Goal: Transaction & Acquisition: Purchase product/service

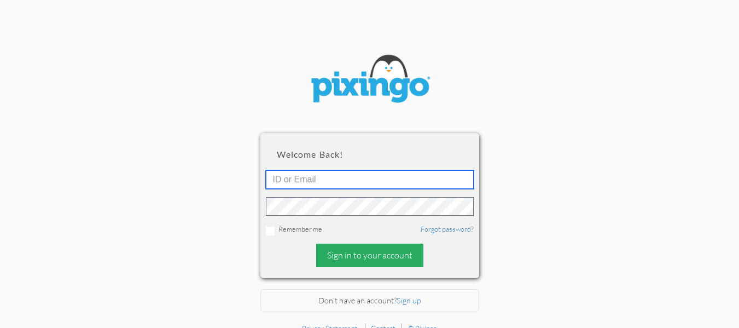
type input "[EMAIL_ADDRESS][DOMAIN_NAME]"
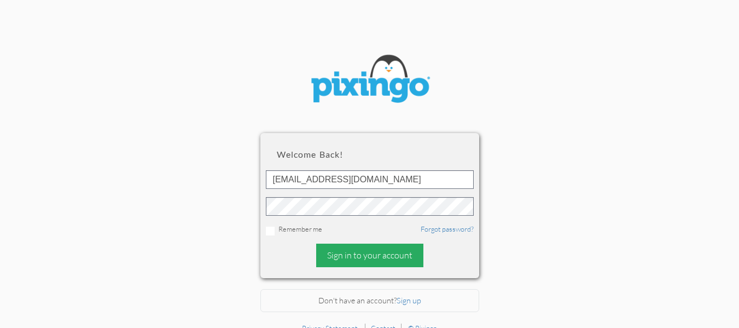
click at [374, 255] on div "Sign in to your account" at bounding box center [369, 255] width 107 height 24
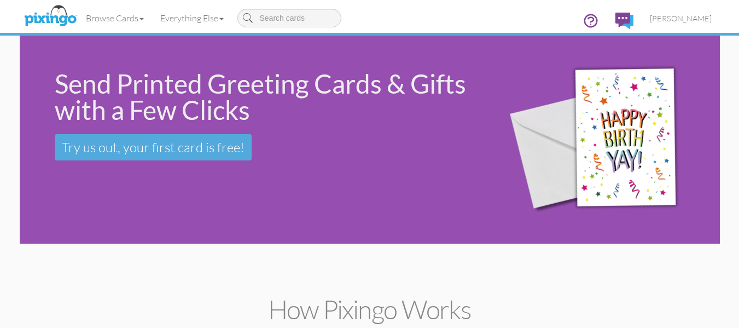
click at [121, 232] on div "Send Printed Greeting Cards & Gifts with a Few Clicks Try us out, your first ca…" at bounding box center [370, 140] width 700 height 208
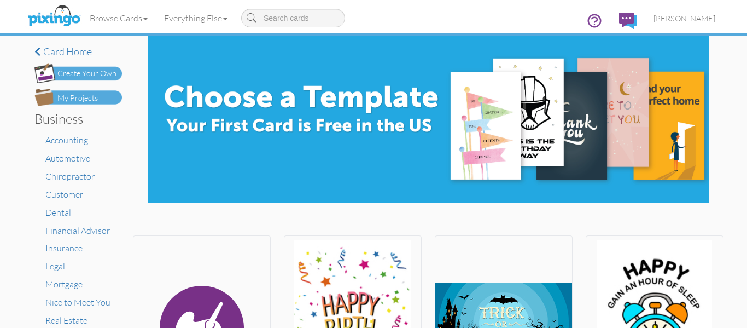
click at [73, 90] on img at bounding box center [78, 98] width 88 height 18
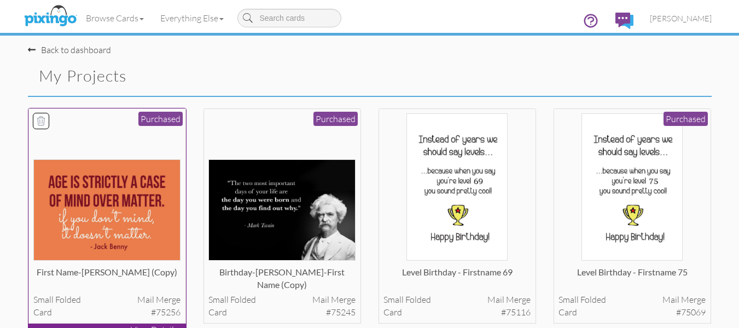
click at [121, 195] on img at bounding box center [106, 209] width 147 height 101
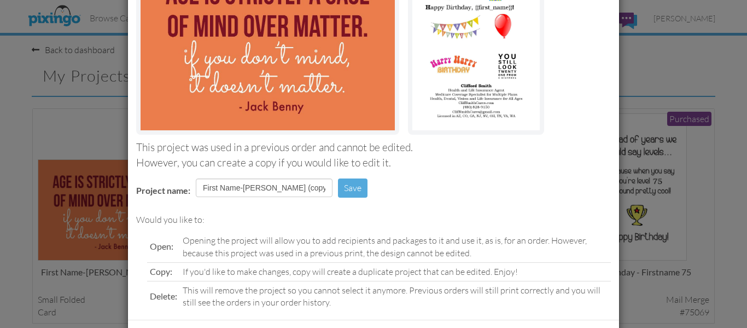
scroll to position [184, 0]
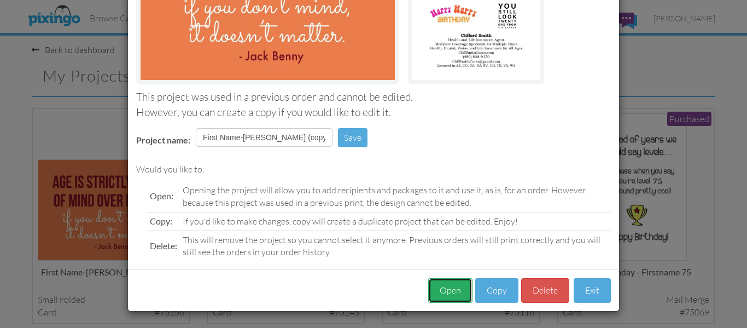
click at [445, 290] on button "Open" at bounding box center [450, 290] width 44 height 25
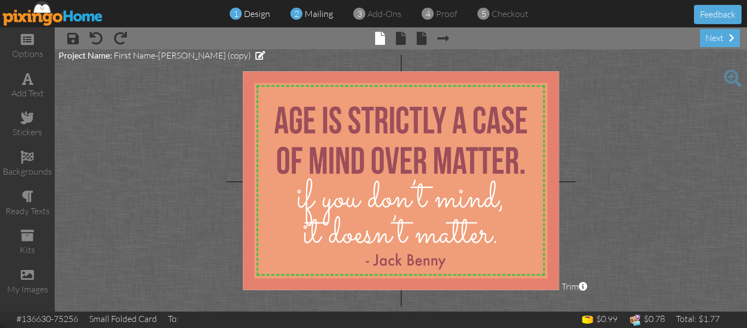
click at [322, 10] on span "mailing" at bounding box center [319, 13] width 28 height 11
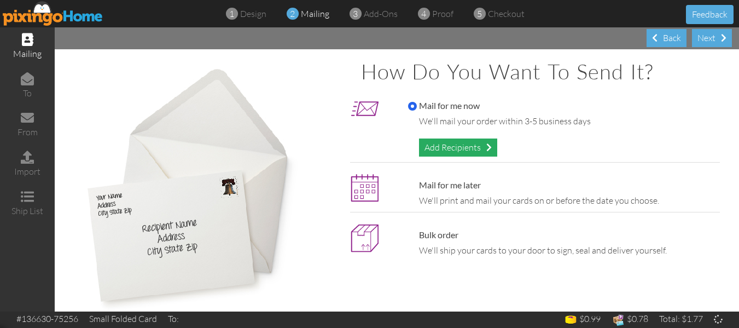
click at [442, 143] on div "Add Recipients" at bounding box center [458, 147] width 78 height 18
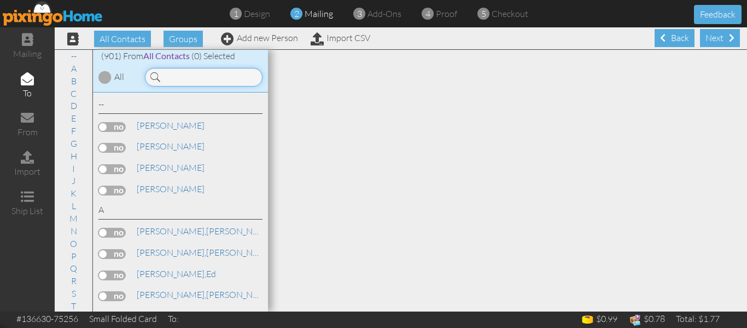
click at [174, 79] on input at bounding box center [204, 77] width 118 height 19
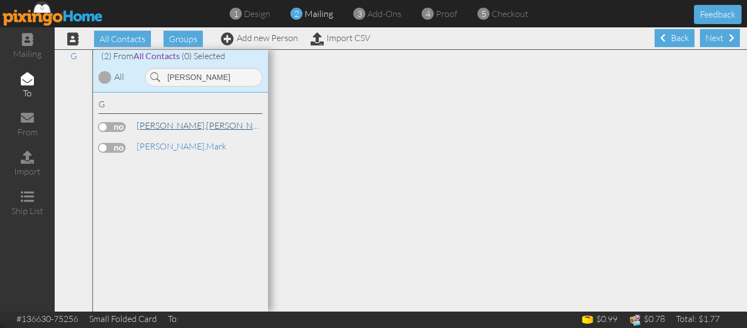
click at [175, 123] on link "[PERSON_NAME]" at bounding box center [205, 125] width 139 height 13
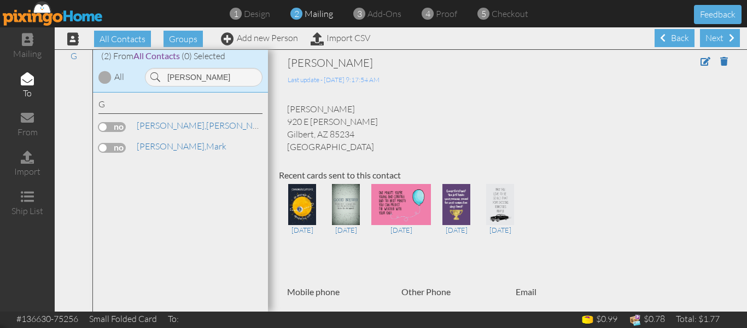
click at [103, 129] on label at bounding box center [111, 127] width 27 height 10
click at [0, 0] on input "checkbox" at bounding box center [0, 0] width 0 height 0
click at [202, 82] on input "[PERSON_NAME]" at bounding box center [204, 77] width 118 height 19
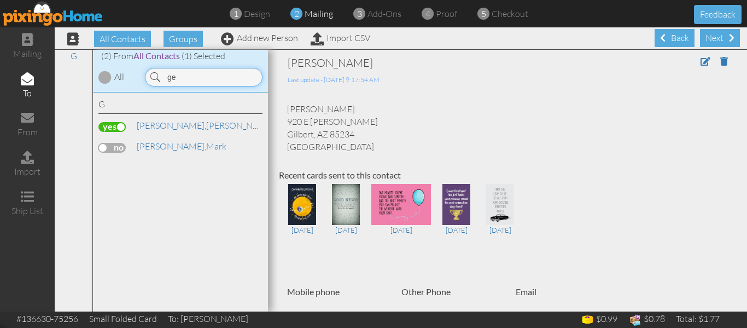
type input "g"
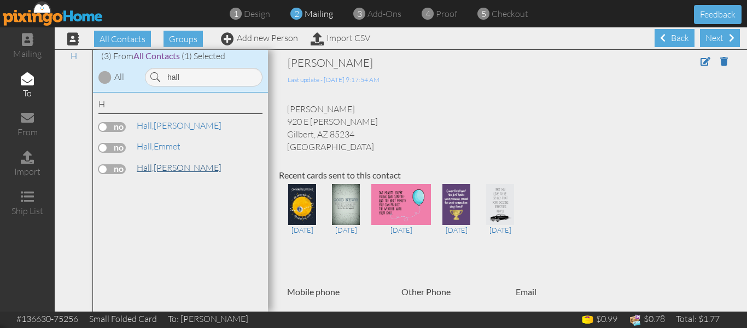
click at [155, 165] on link "[PERSON_NAME]" at bounding box center [179, 167] width 87 height 13
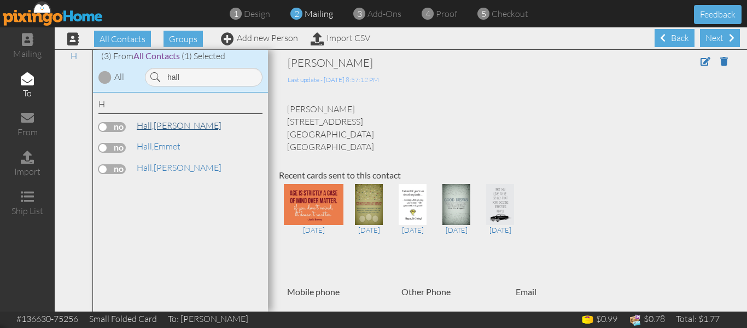
click at [172, 128] on link "[PERSON_NAME]" at bounding box center [179, 125] width 87 height 13
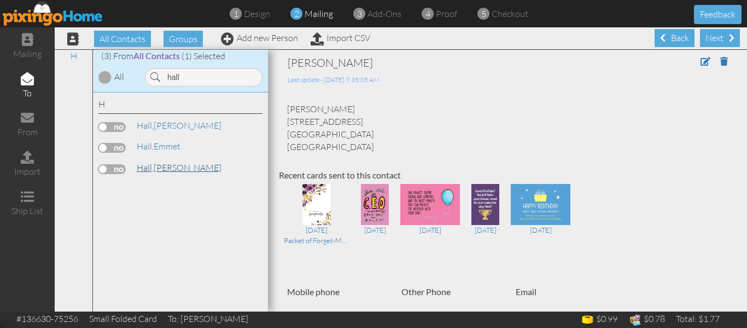
click at [157, 167] on link "[PERSON_NAME]" at bounding box center [179, 167] width 87 height 13
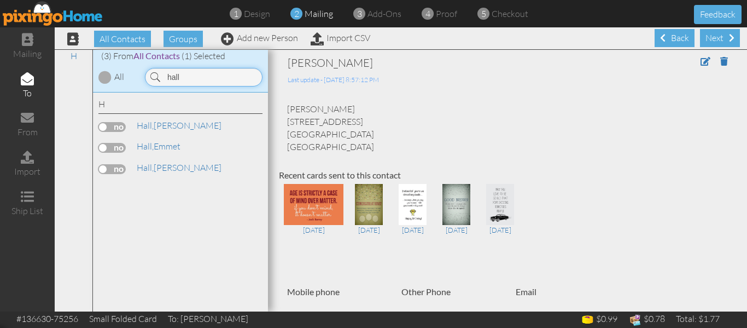
click at [191, 80] on input "hall" at bounding box center [204, 77] width 118 height 19
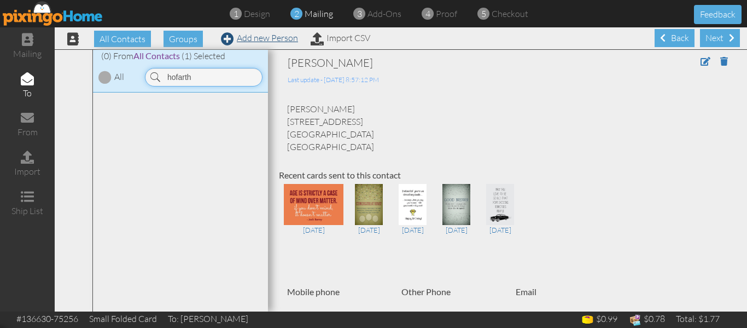
type input "hofarth"
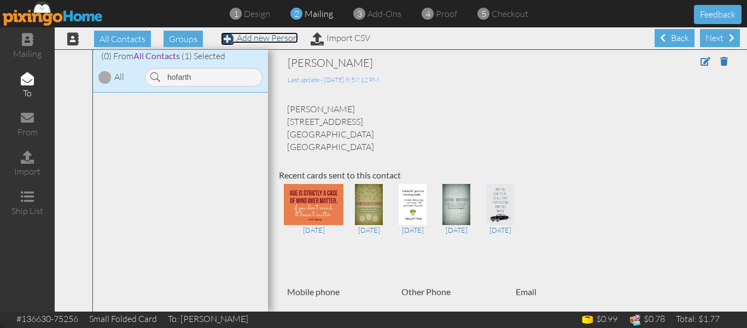
click at [280, 42] on link "Add new Person" at bounding box center [259, 37] width 77 height 11
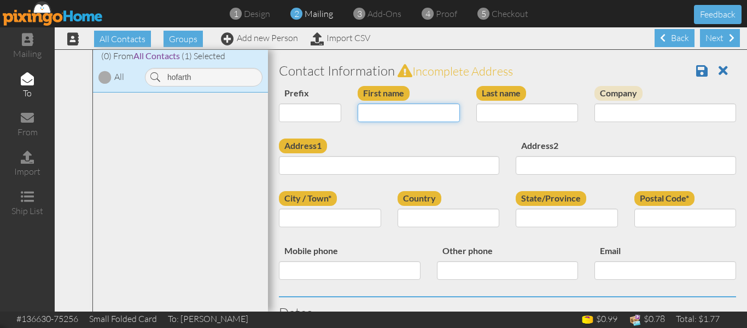
click at [367, 110] on input "First name" at bounding box center [409, 112] width 102 height 19
type input "[PERSON_NAME]"
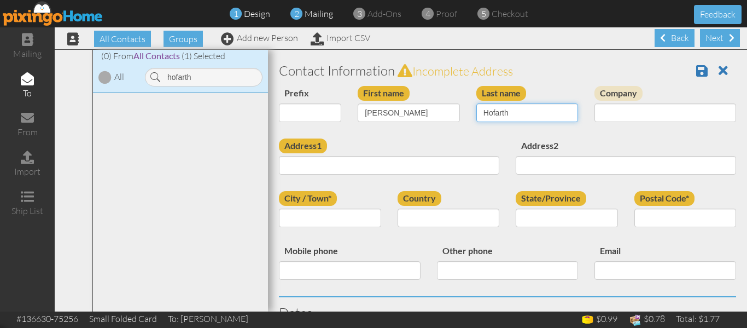
type input "Hofarth"
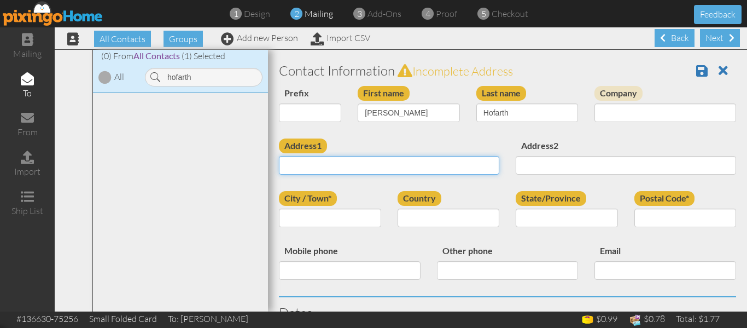
click at [324, 172] on input "Address1" at bounding box center [389, 165] width 220 height 19
paste input "[STREET_ADDRESS]"
type input "[STREET_ADDRESS]"
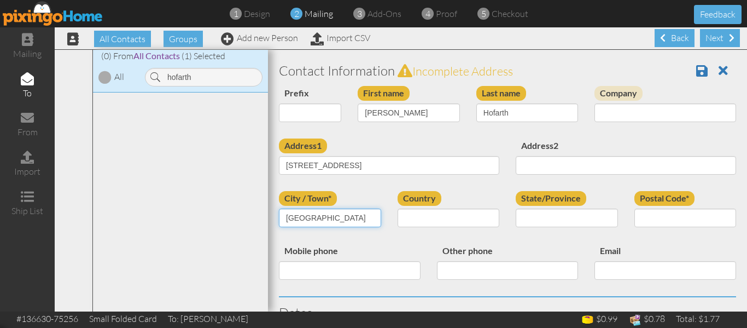
type input "[GEOGRAPHIC_DATA]"
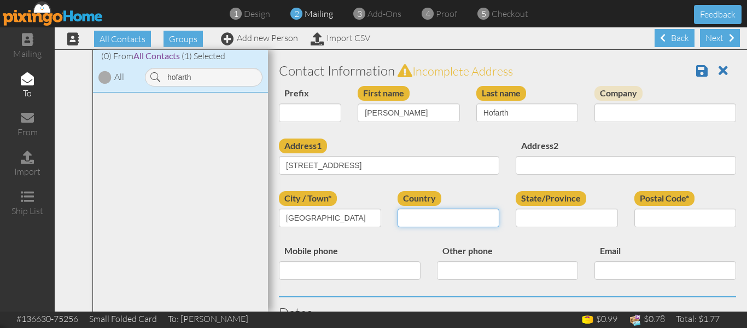
select select "object:6941"
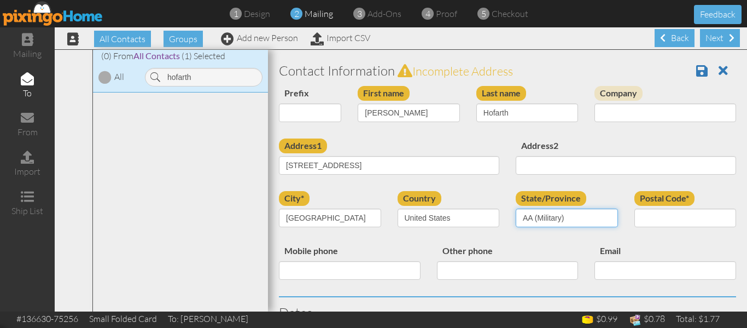
select select "object:7192"
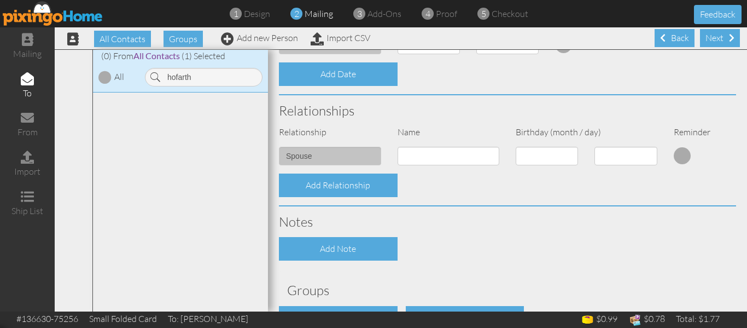
scroll to position [414, 0]
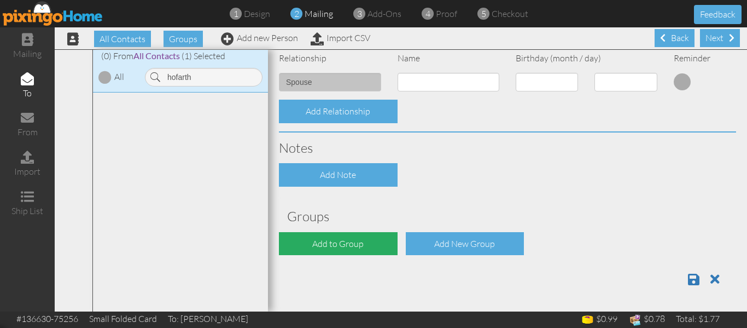
type input "85303"
click at [353, 238] on div "Add to Group" at bounding box center [338, 244] width 119 height 24
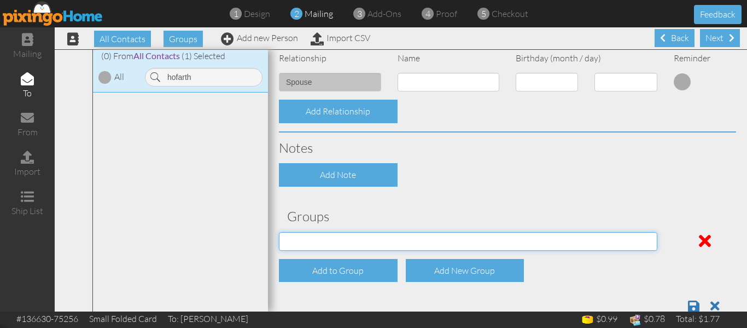
click at [353, 238] on select "PMIC Clients and Prospects Uplines" at bounding box center [468, 241] width 379 height 19
select select "object:7249"
click at [279, 232] on select "PMIC Clients and Prospects Uplines" at bounding box center [468, 241] width 379 height 19
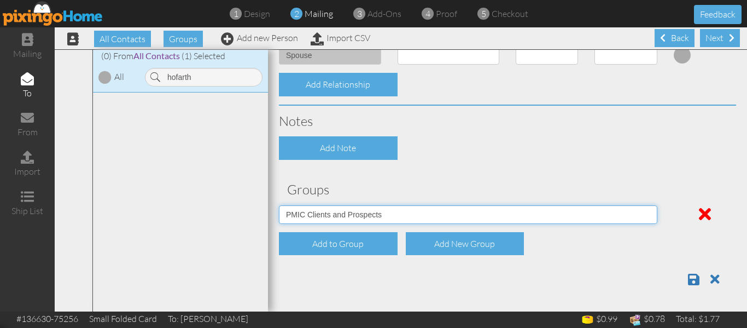
scroll to position [1, 0]
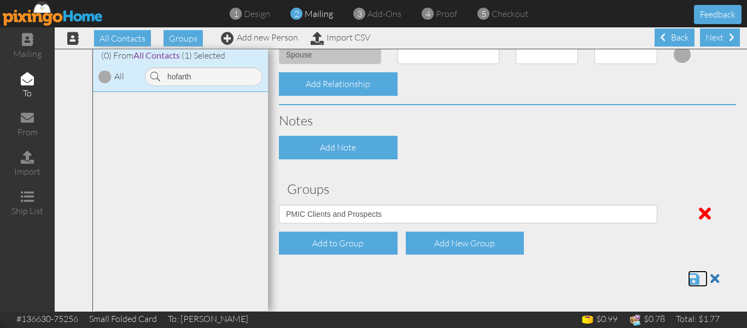
click at [688, 277] on span at bounding box center [693, 278] width 11 height 13
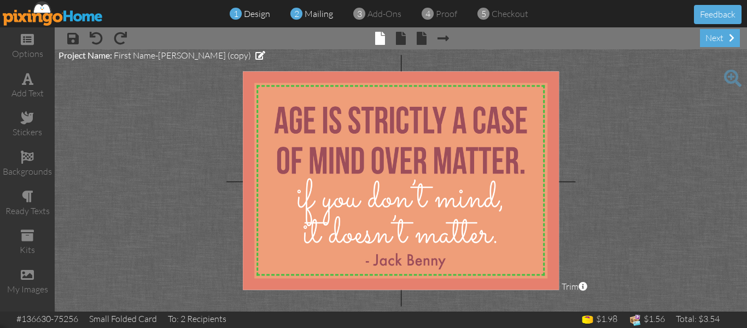
click at [315, 12] on span "mailing" at bounding box center [319, 13] width 28 height 11
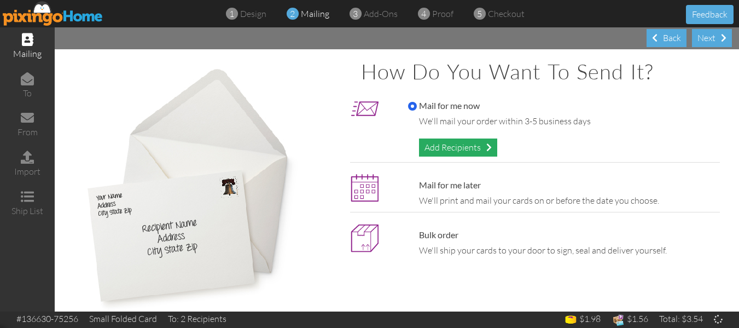
click at [449, 145] on div "Add Recipients" at bounding box center [458, 147] width 78 height 18
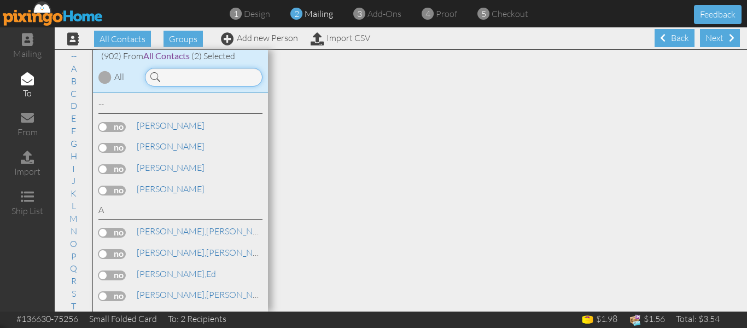
click at [173, 74] on input at bounding box center [204, 77] width 118 height 19
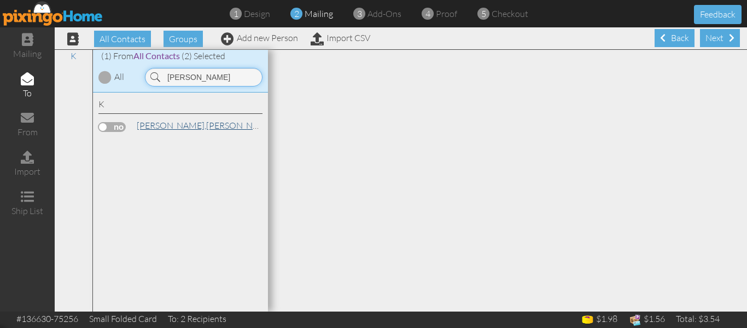
type input "klich"
click at [165, 121] on link "Klich, Wieslawa" at bounding box center [205, 125] width 139 height 13
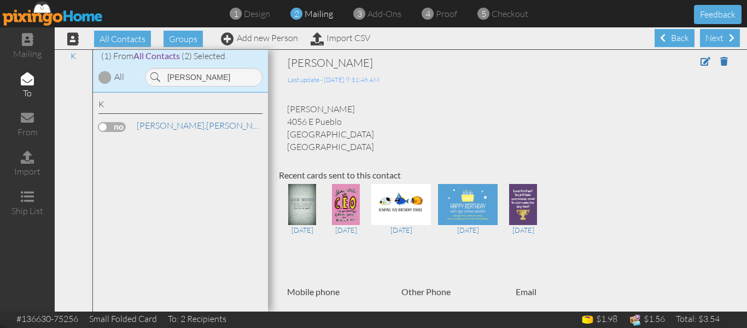
click at [104, 123] on label at bounding box center [111, 127] width 27 height 10
click at [0, 0] on input "checkbox" at bounding box center [0, 0] width 0 height 0
click at [443, 17] on span "proof" at bounding box center [446, 13] width 21 height 11
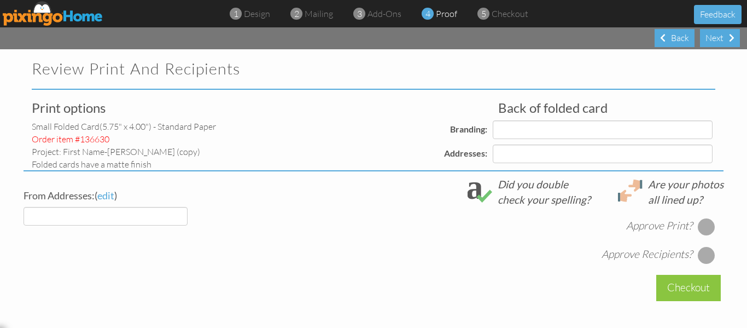
select select "object:3024"
select select "object:3030"
select select "object:3027"
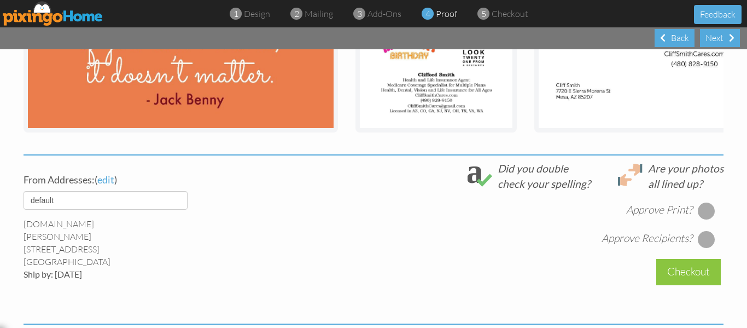
scroll to position [322, 0]
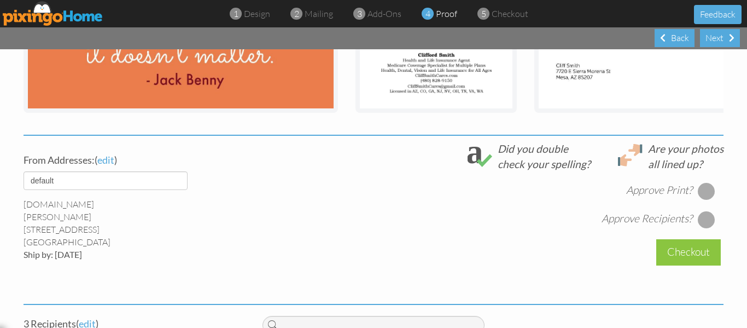
click at [704, 200] on div at bounding box center [707, 191] width 18 height 18
click at [701, 226] on div at bounding box center [707, 220] width 18 height 18
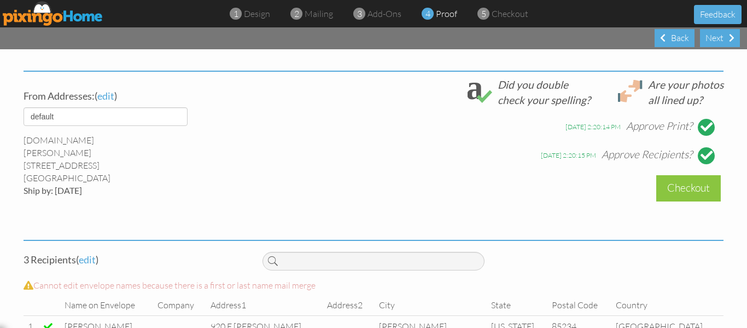
scroll to position [470, 0]
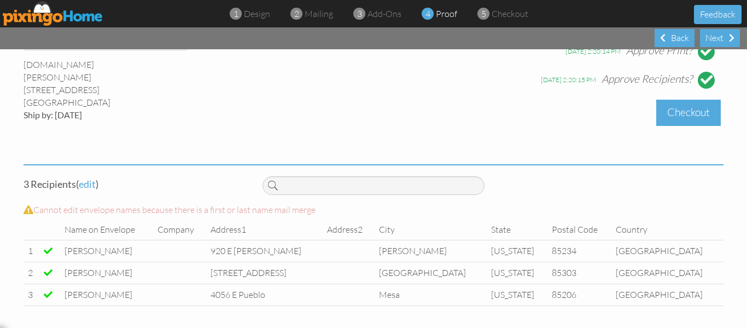
click at [690, 108] on div "Checkout" at bounding box center [688, 113] width 65 height 26
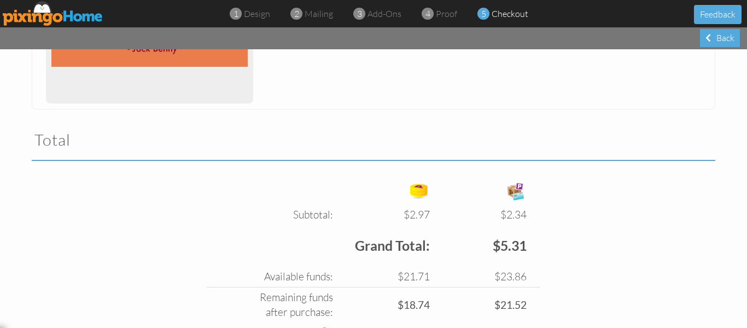
scroll to position [367, 0]
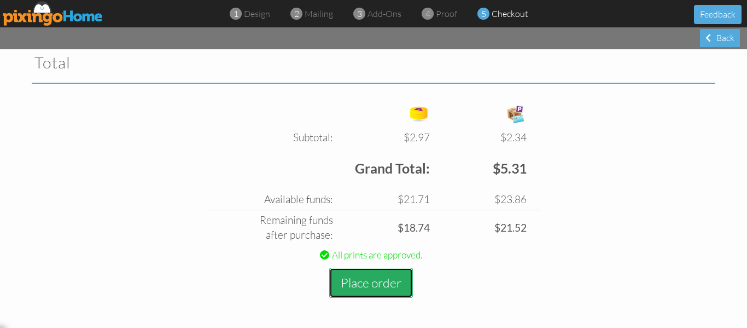
click at [370, 289] on button "Place order" at bounding box center [371, 282] width 84 height 30
